Goal: Information Seeking & Learning: Learn about a topic

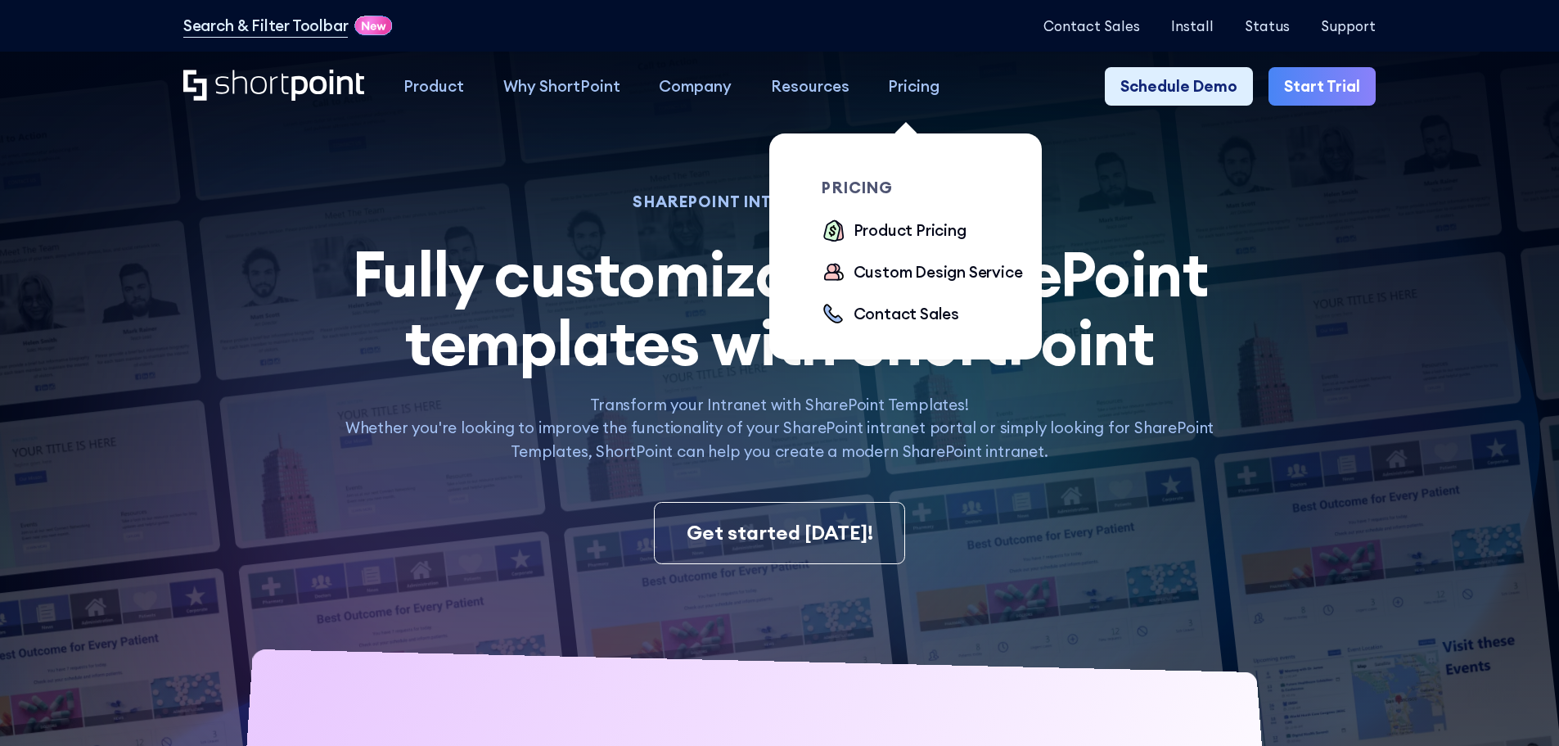
click at [907, 86] on div "Pricing" at bounding box center [914, 86] width 52 height 24
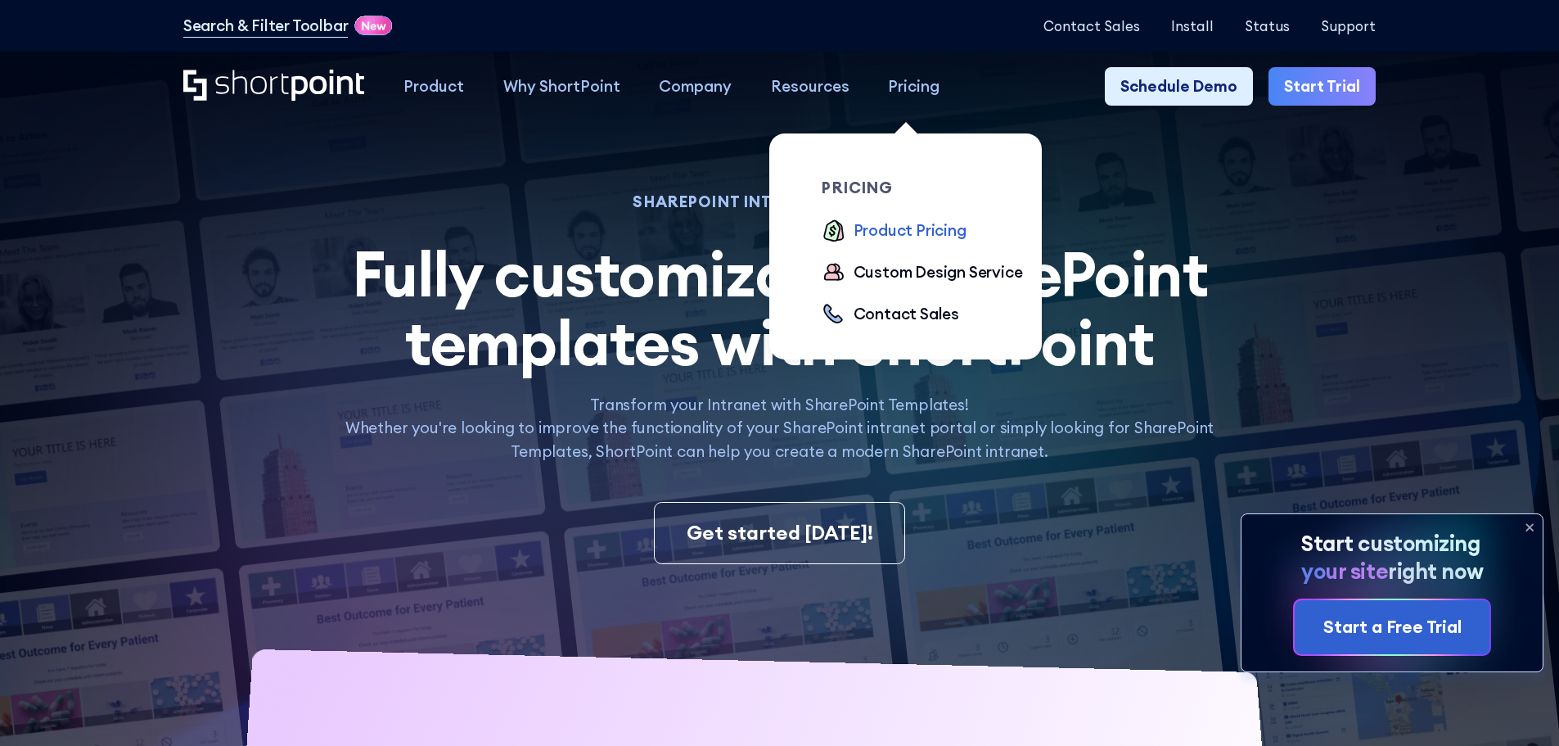
click at [914, 224] on div "Product Pricing" at bounding box center [910, 231] width 113 height 24
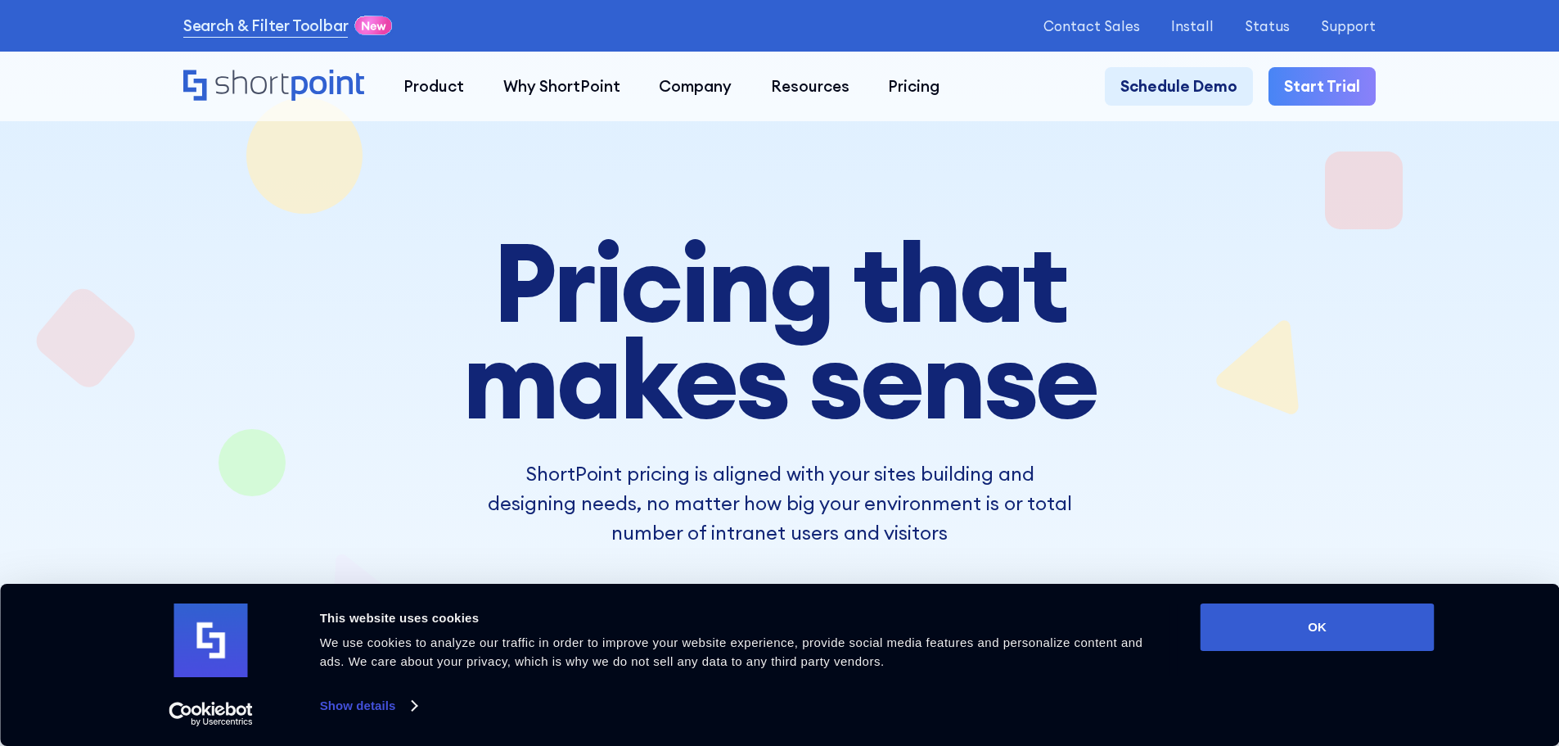
scroll to position [246, 0]
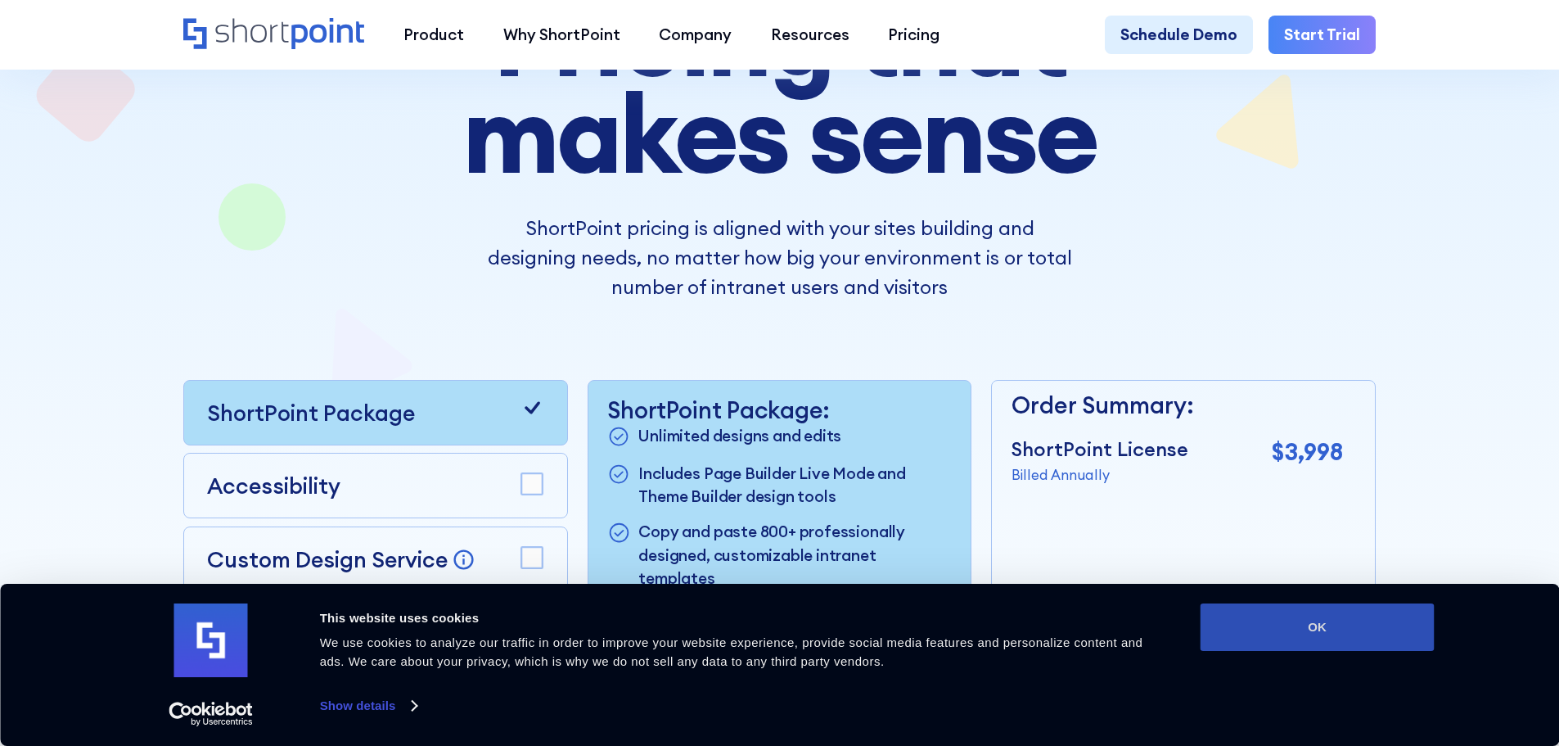
click at [1396, 619] on button "OK" at bounding box center [1318, 626] width 234 height 47
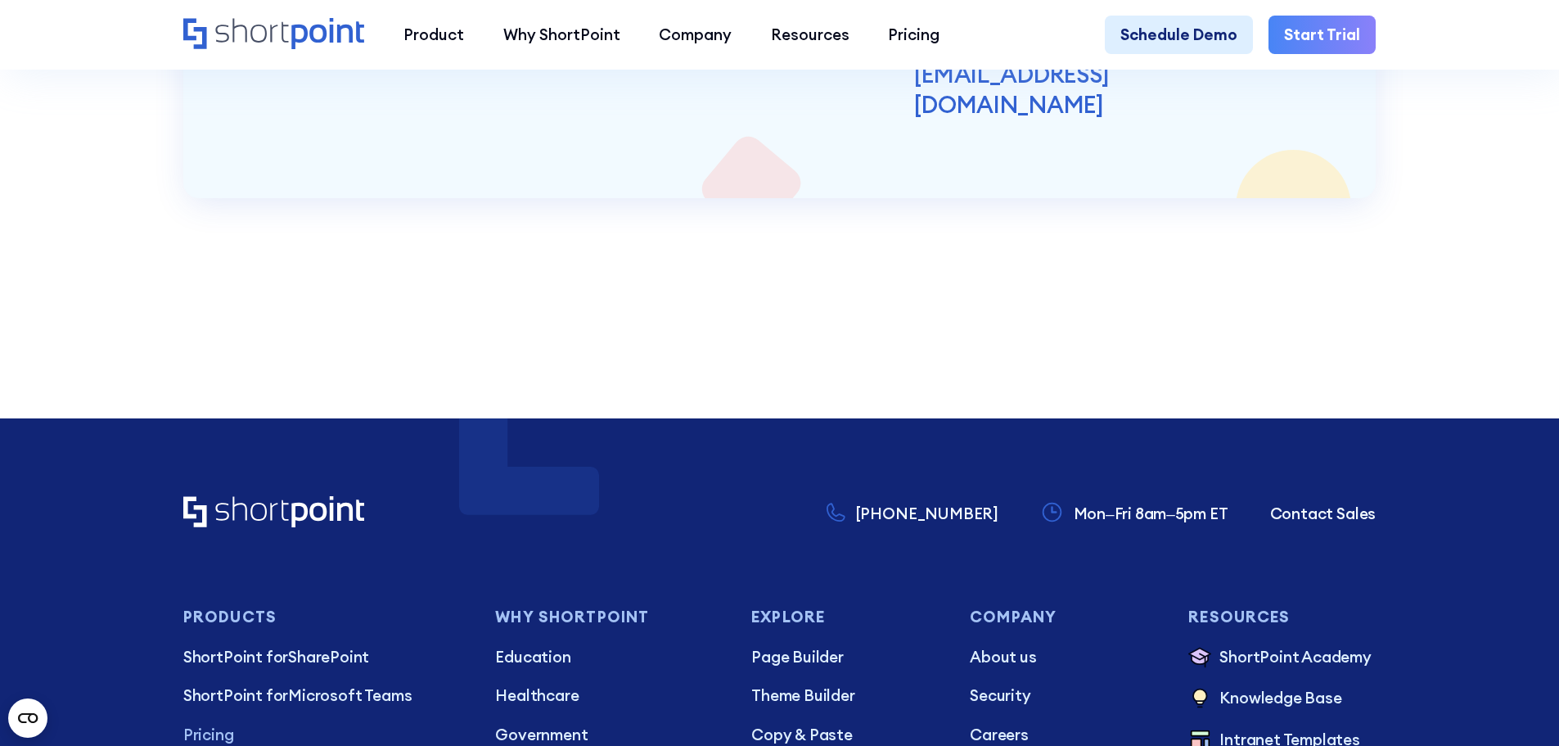
scroll to position [4747, 0]
